Goal: Purchase product/service

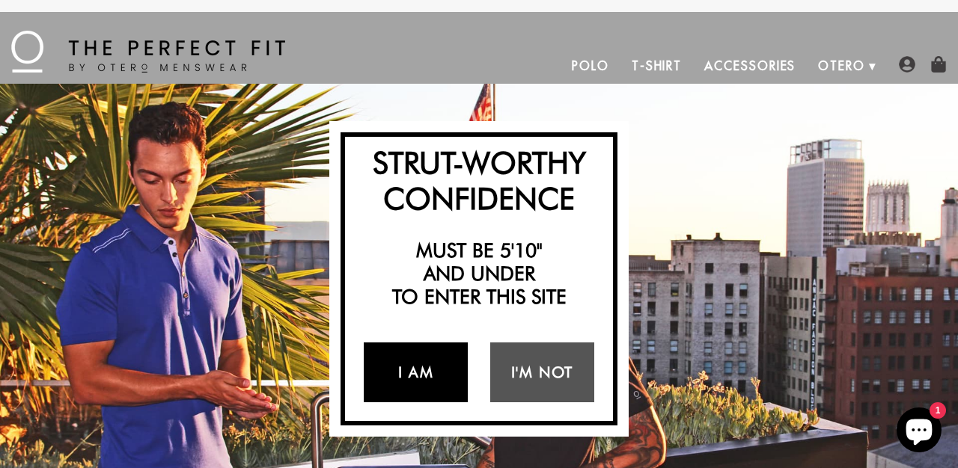
click at [385, 360] on link "I Am" at bounding box center [416, 373] width 104 height 60
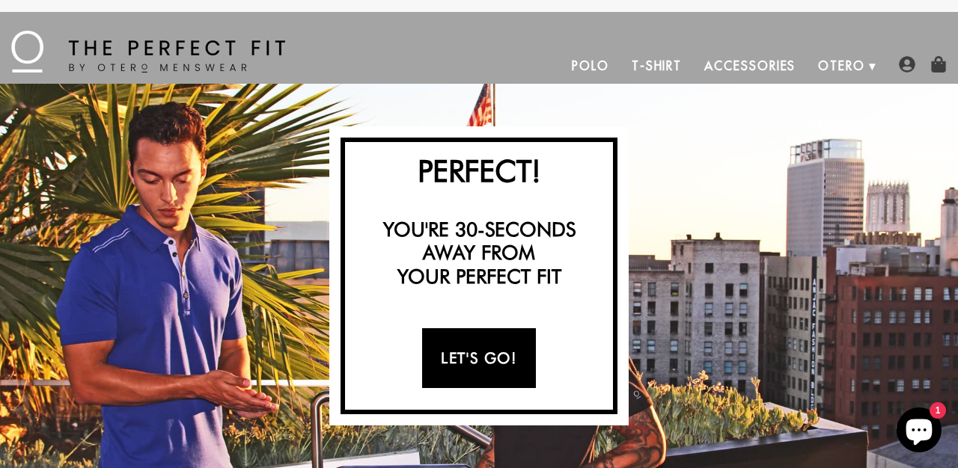
click at [450, 362] on link "Let's Go!" at bounding box center [478, 358] width 113 height 60
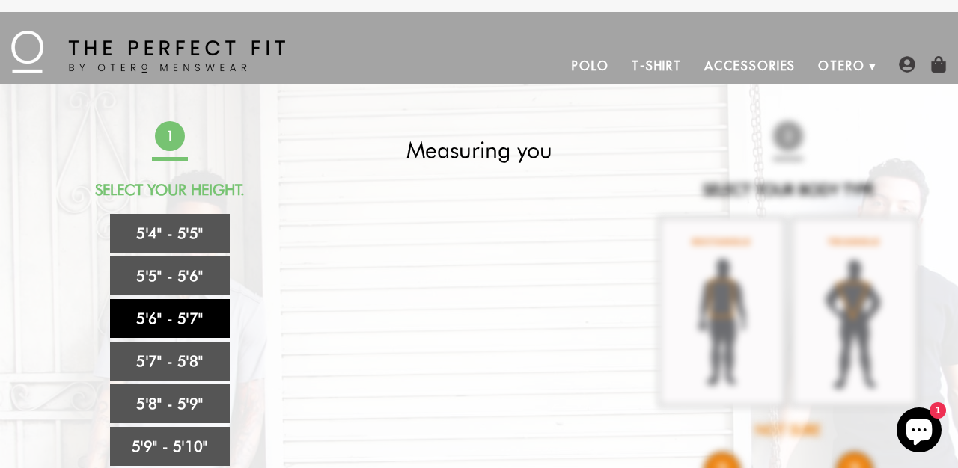
click at [173, 318] on link "5'6" - 5'7"" at bounding box center [170, 318] width 120 height 39
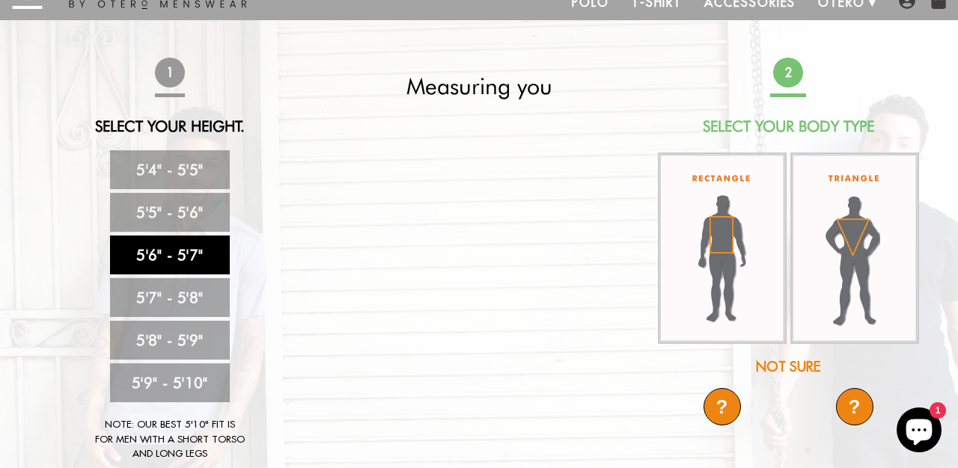
scroll to position [63, 0]
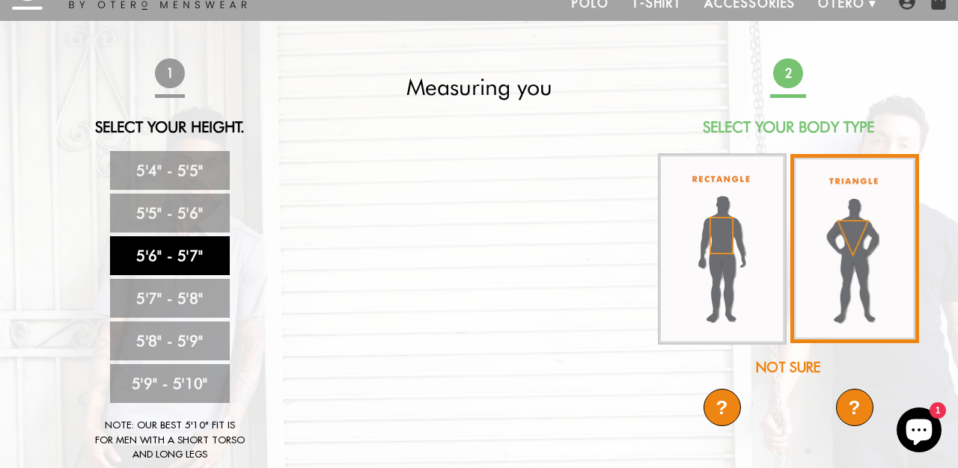
click at [854, 236] on img at bounding box center [854, 248] width 129 height 189
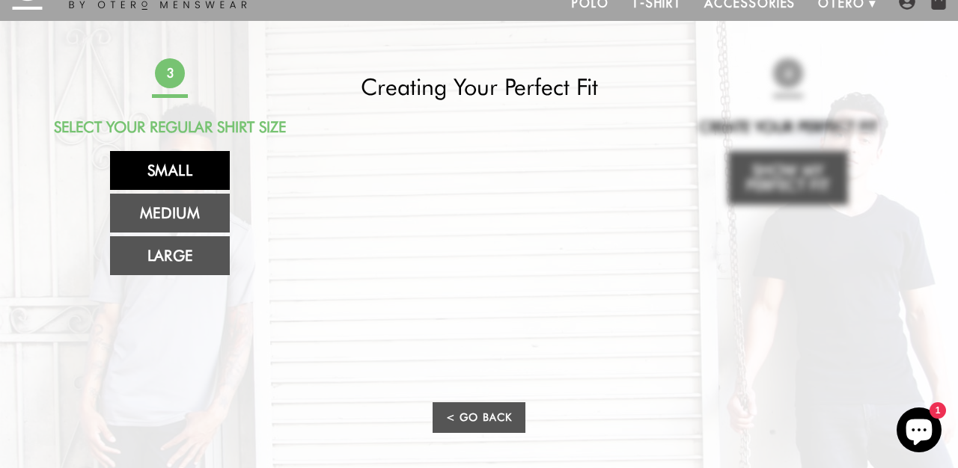
click at [189, 165] on link "Small" at bounding box center [170, 170] width 120 height 39
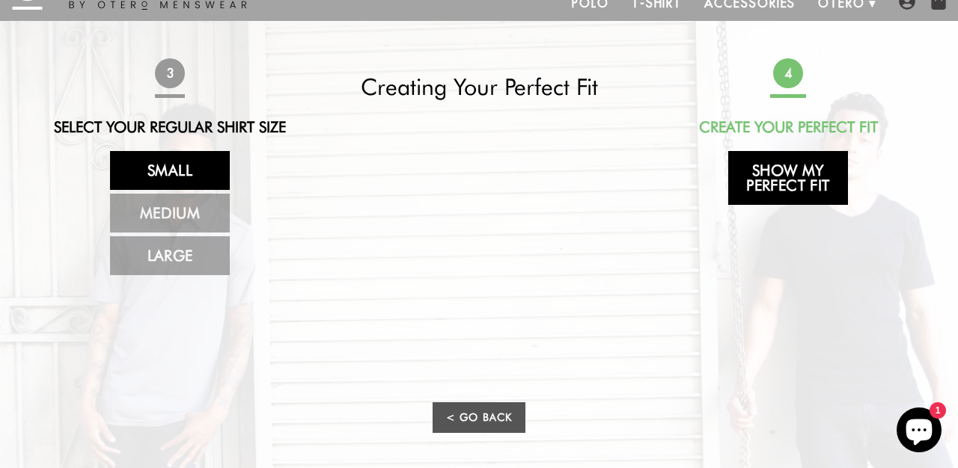
click at [783, 169] on link "Show My Perfect Fit" at bounding box center [788, 178] width 120 height 54
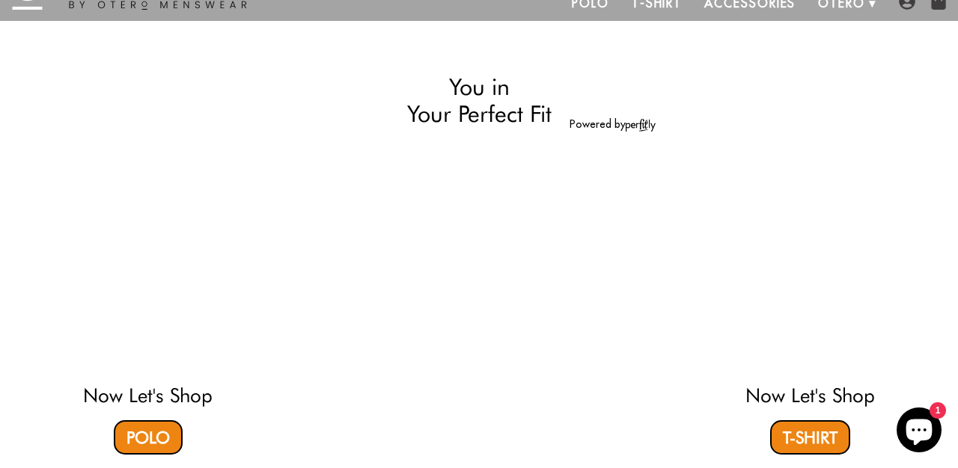
select select "56-57"
select select "triangle"
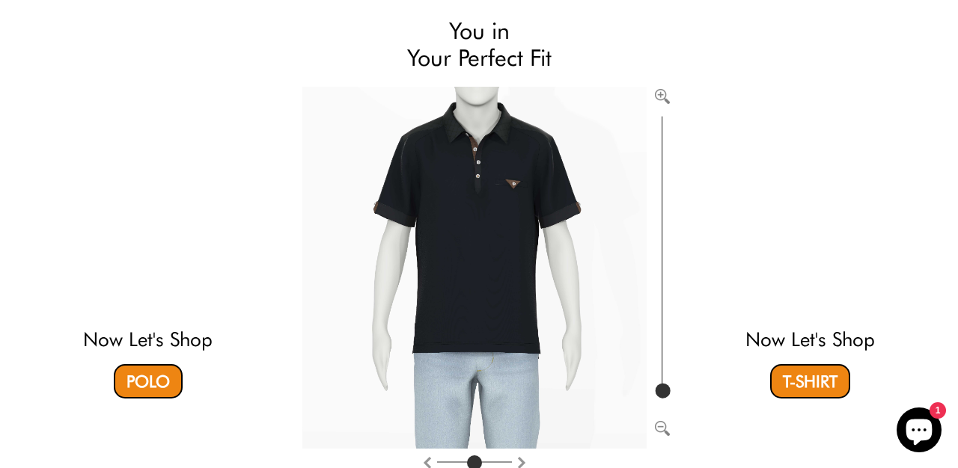
scroll to position [119, 0]
click at [152, 377] on link "Polo" at bounding box center [148, 381] width 69 height 34
